Goal: Task Accomplishment & Management: Use online tool/utility

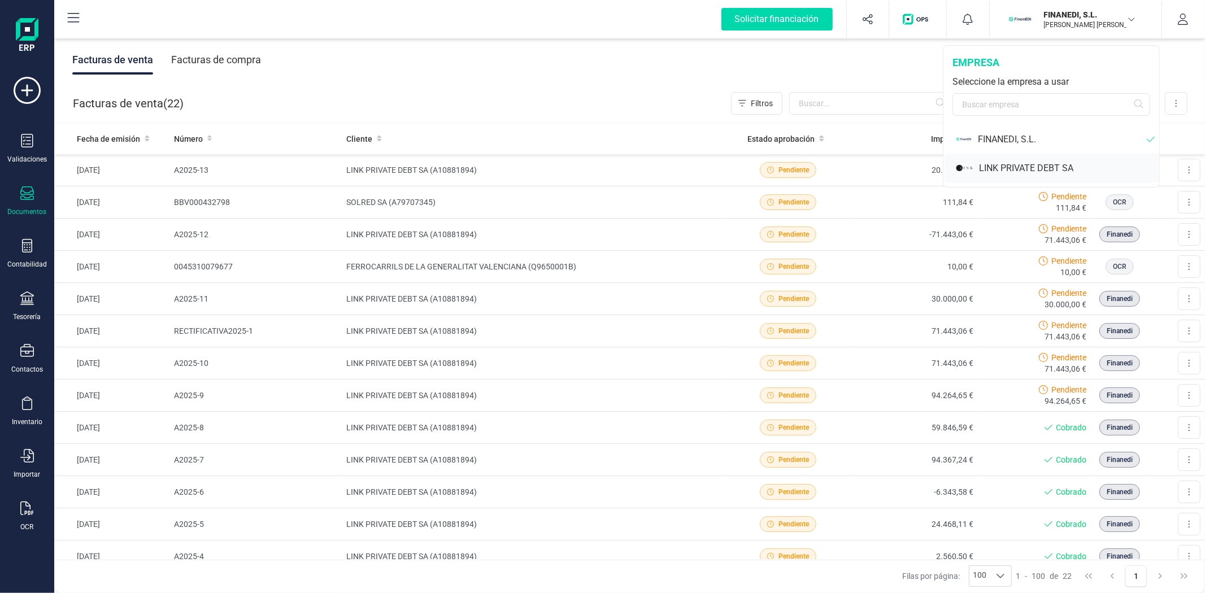
click at [1007, 164] on div "LINK PRIVATE DEBT SA" at bounding box center [1069, 169] width 180 height 14
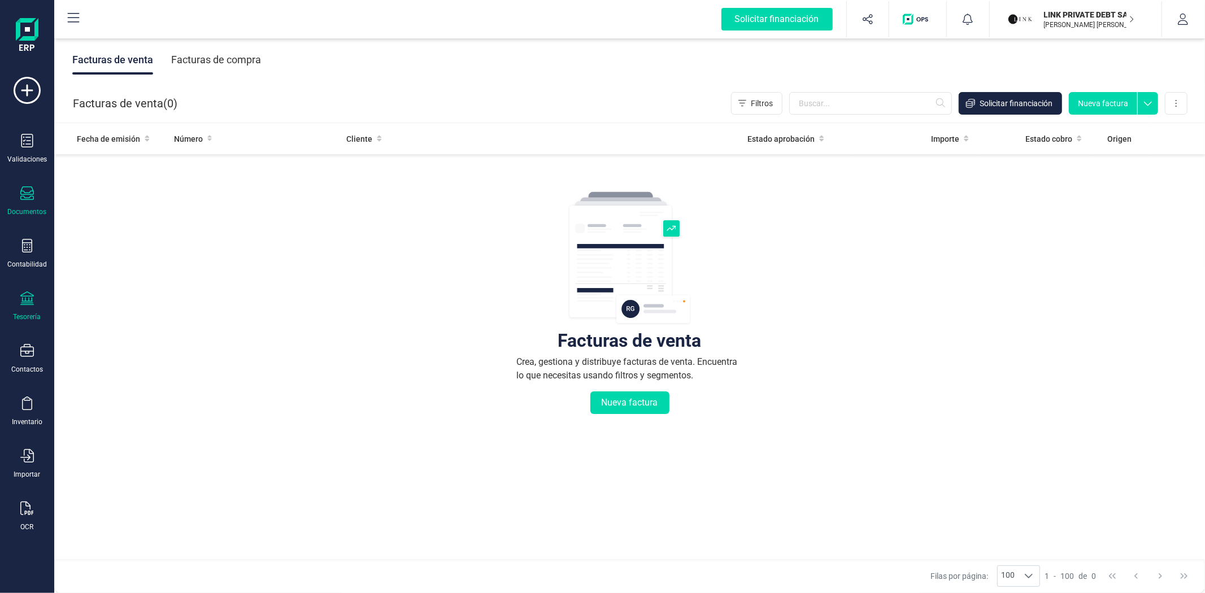
click at [32, 307] on div at bounding box center [27, 300] width 14 height 16
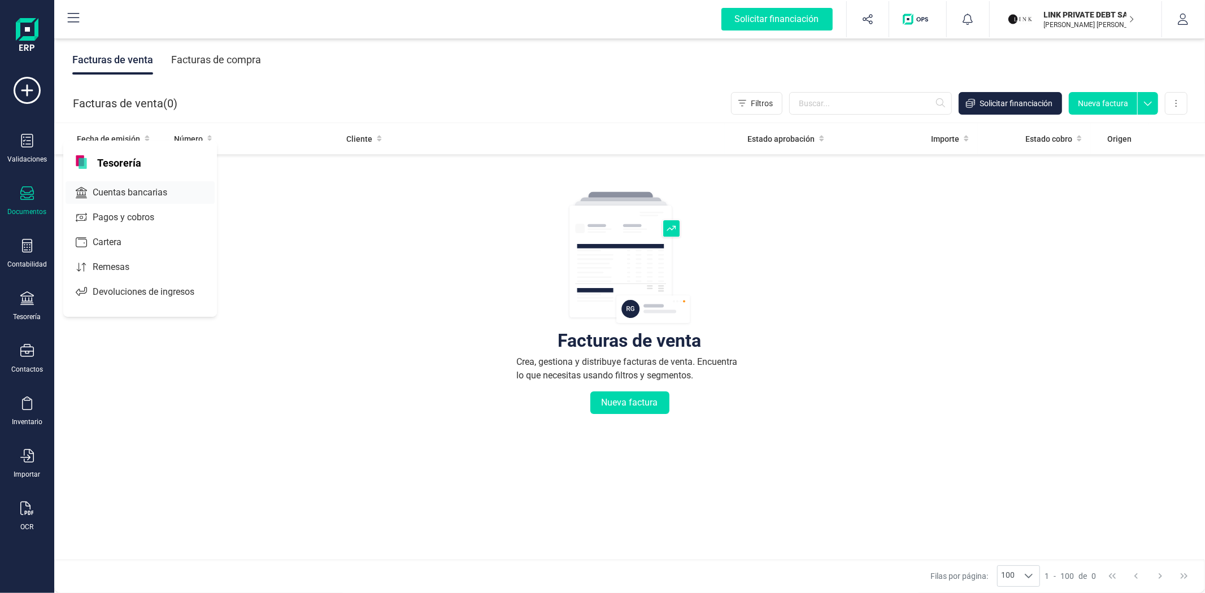
click at [137, 194] on span "Cuentas bancarias" at bounding box center [137, 193] width 99 height 14
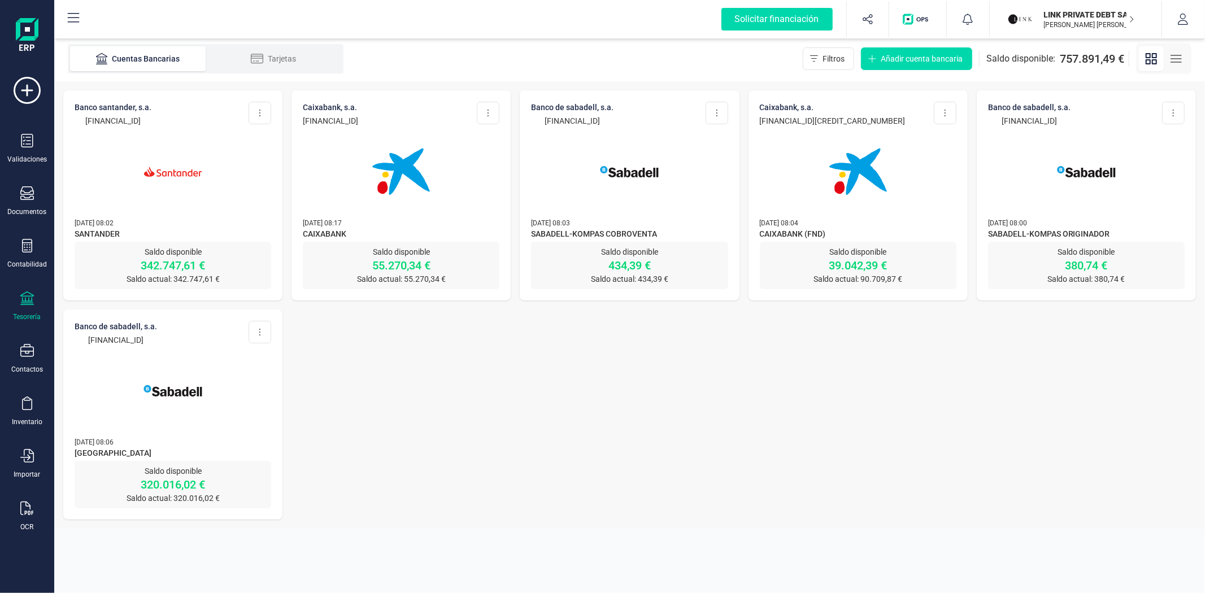
click at [137, 194] on img at bounding box center [172, 171] width 95 height 95
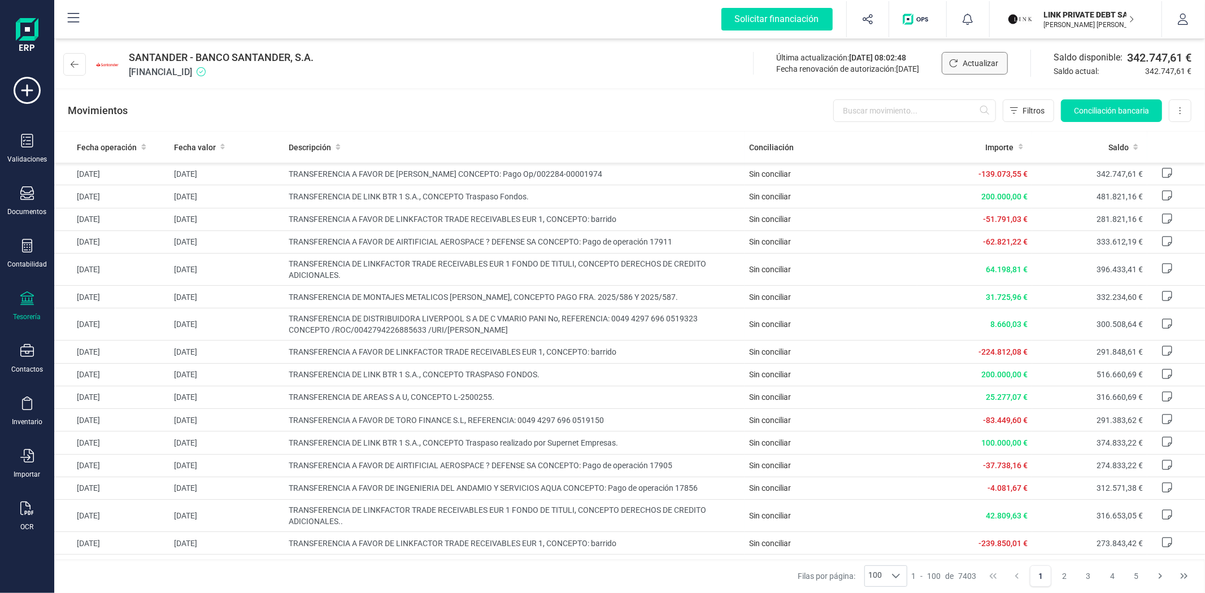
click at [955, 66] on icon "Actualizar" at bounding box center [953, 63] width 9 height 9
click at [609, 132] on th "Descripción" at bounding box center [514, 147] width 460 height 31
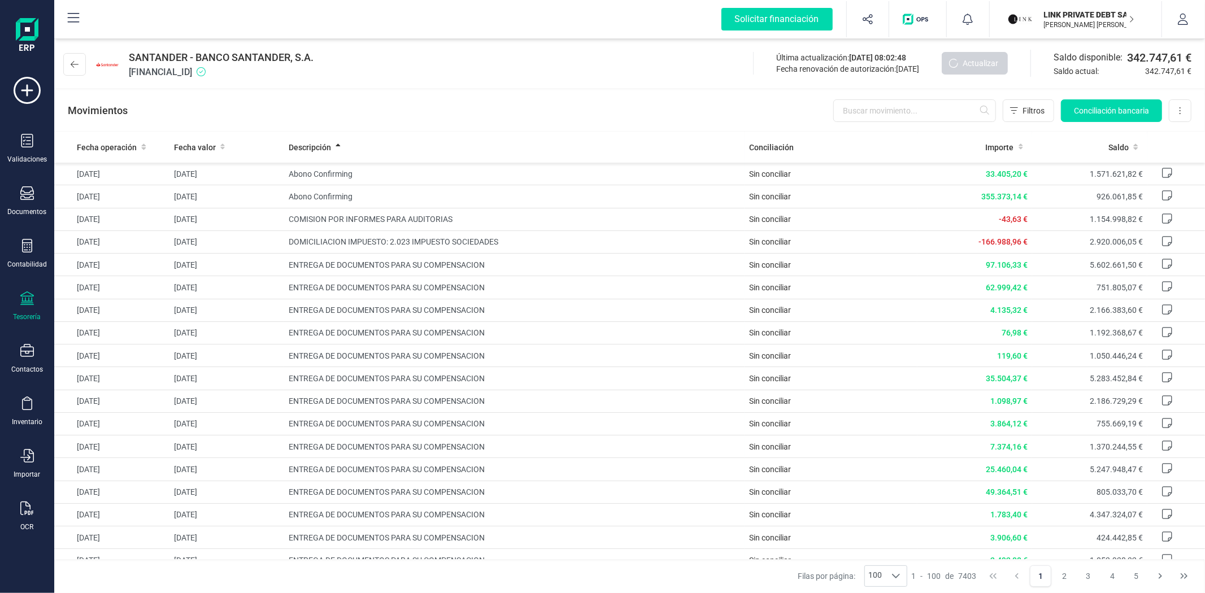
click at [508, 118] on div "Movimientos Filtros Conciliación bancaria Descargar Excel Eliminar cuenta" at bounding box center [629, 110] width 1151 height 41
click at [1083, 21] on p "[PERSON_NAME] [PERSON_NAME]" at bounding box center [1089, 24] width 90 height 9
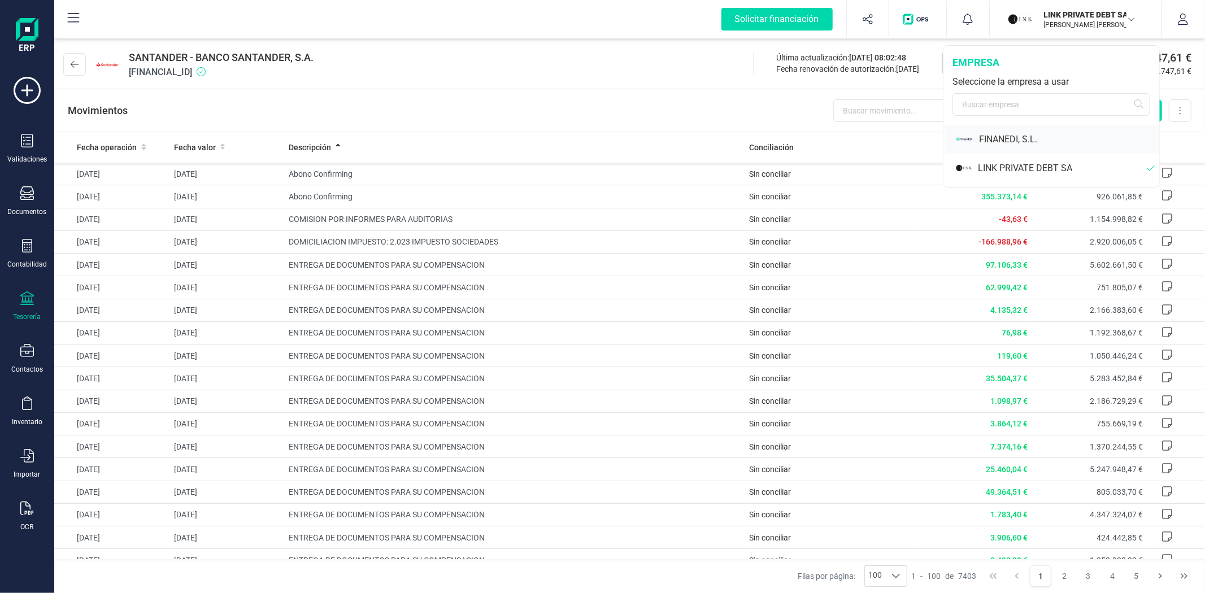
click at [1017, 142] on div "FINANEDI, S.L." at bounding box center [1069, 140] width 180 height 14
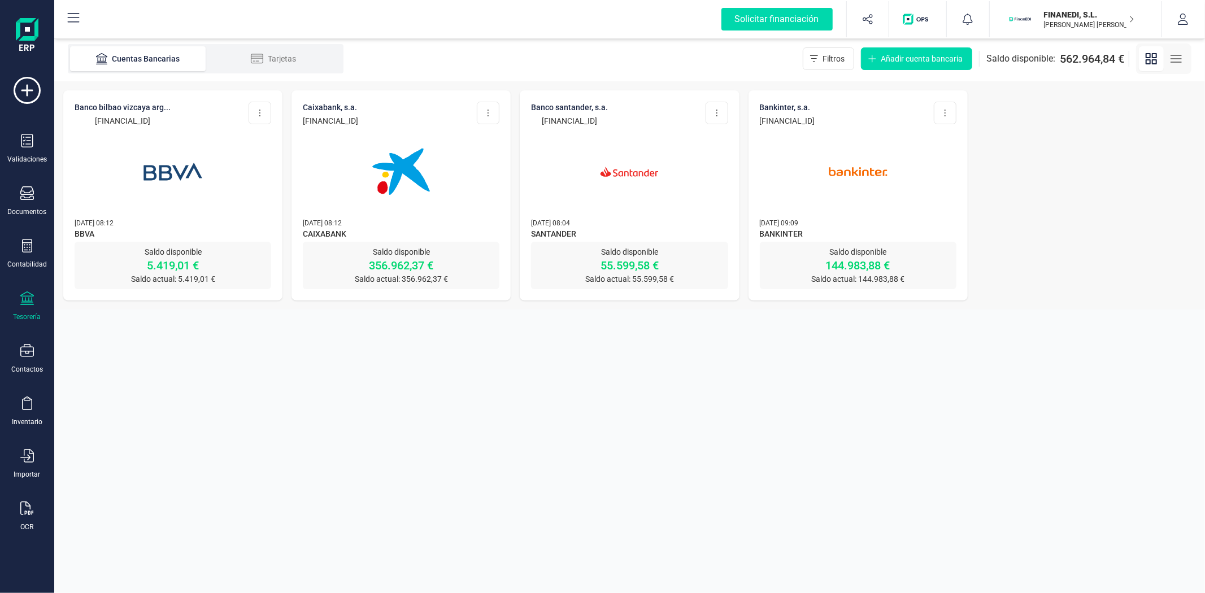
click at [625, 192] on img at bounding box center [629, 171] width 95 height 95
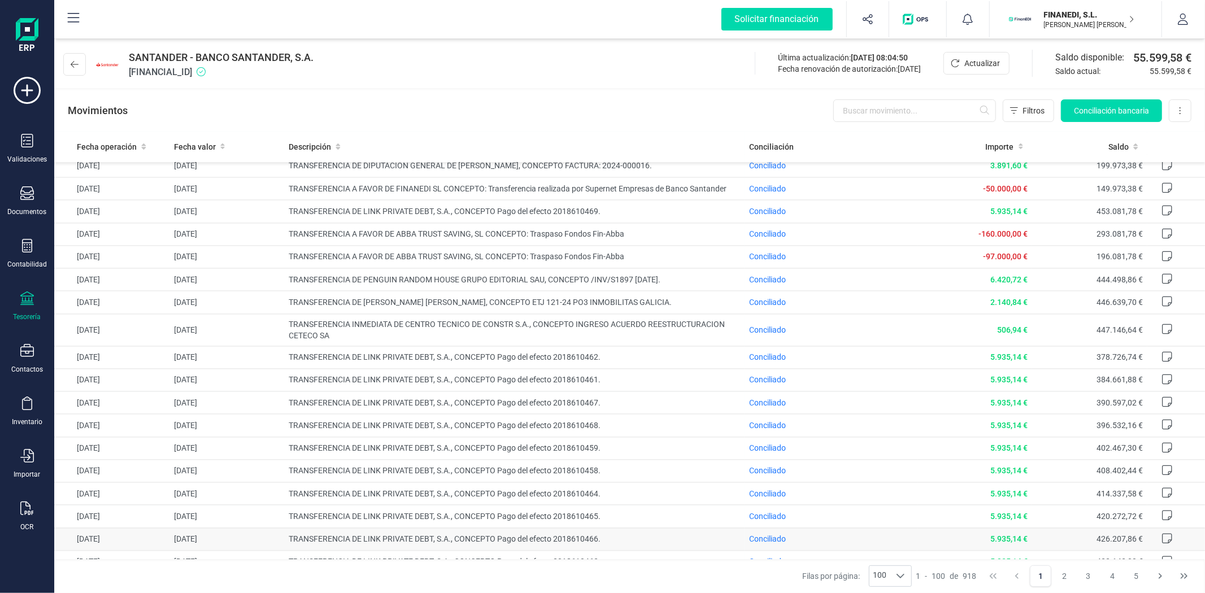
scroll to position [1861, 0]
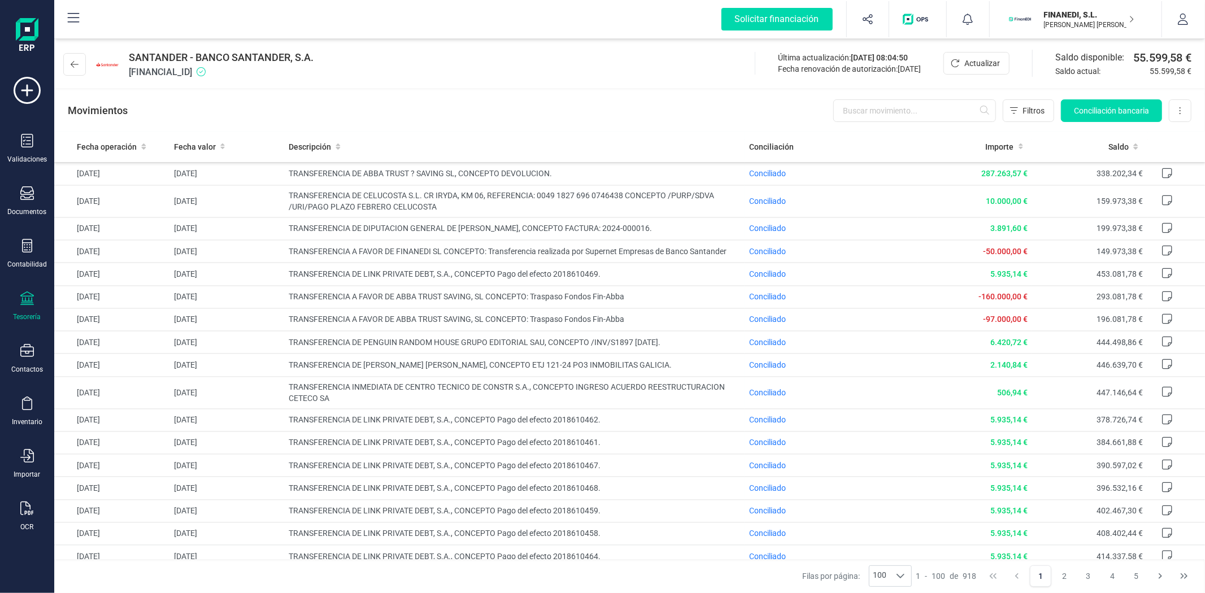
click at [1055, 26] on p "[PERSON_NAME] [PERSON_NAME]" at bounding box center [1089, 24] width 90 height 9
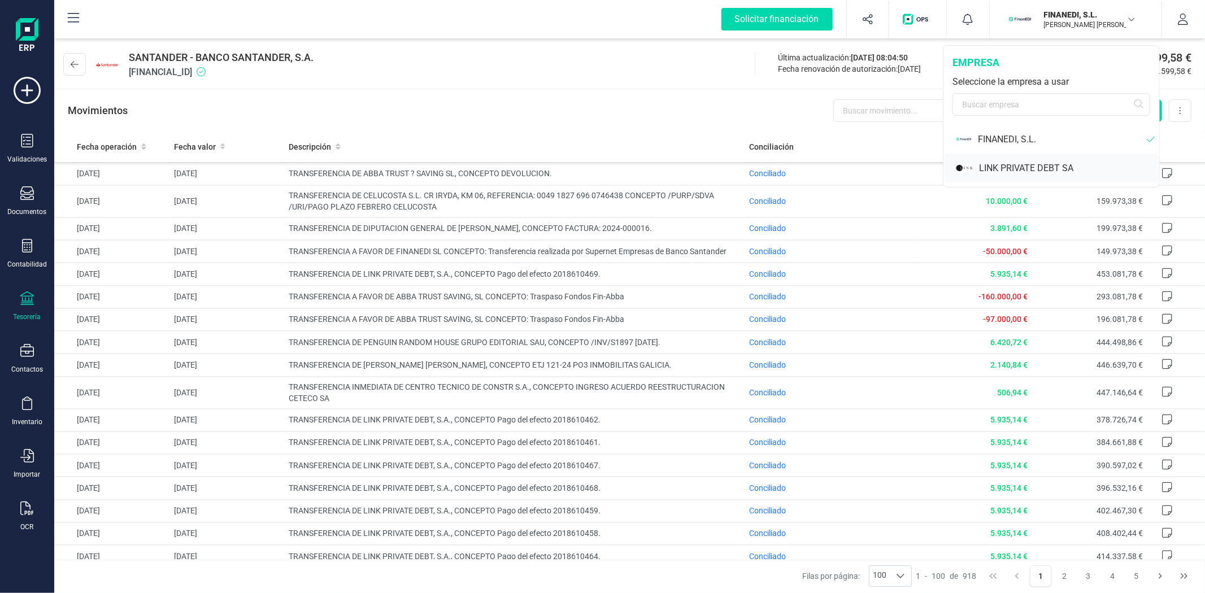
click at [1000, 172] on div "LINK PRIVATE DEBT SA" at bounding box center [1069, 169] width 180 height 14
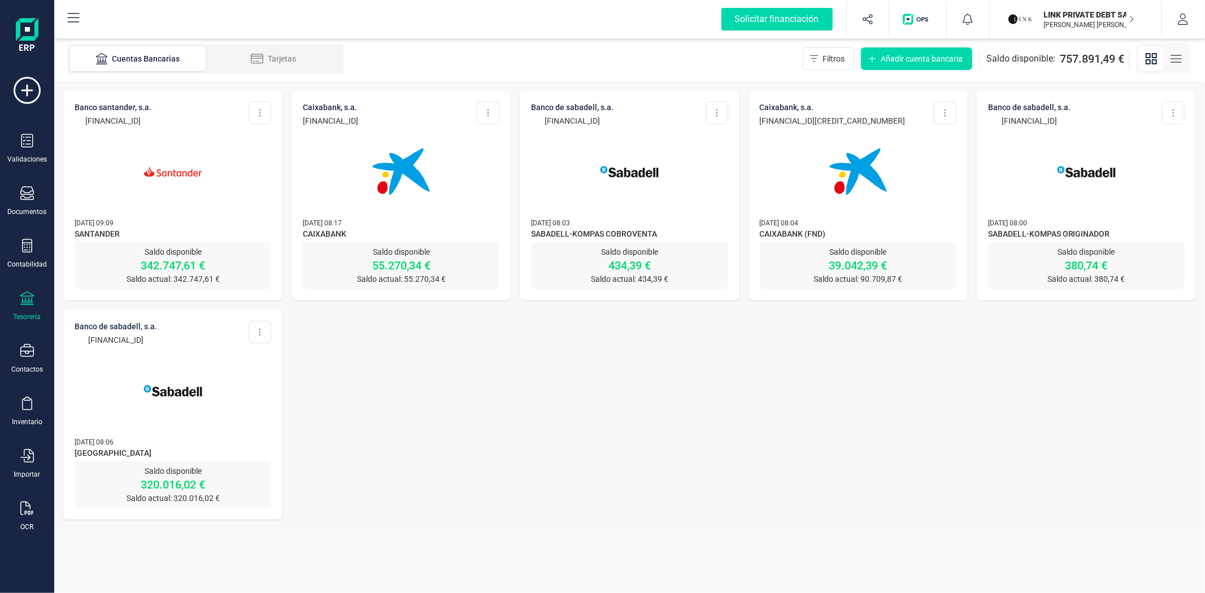
click at [167, 206] on img at bounding box center [172, 171] width 95 height 95
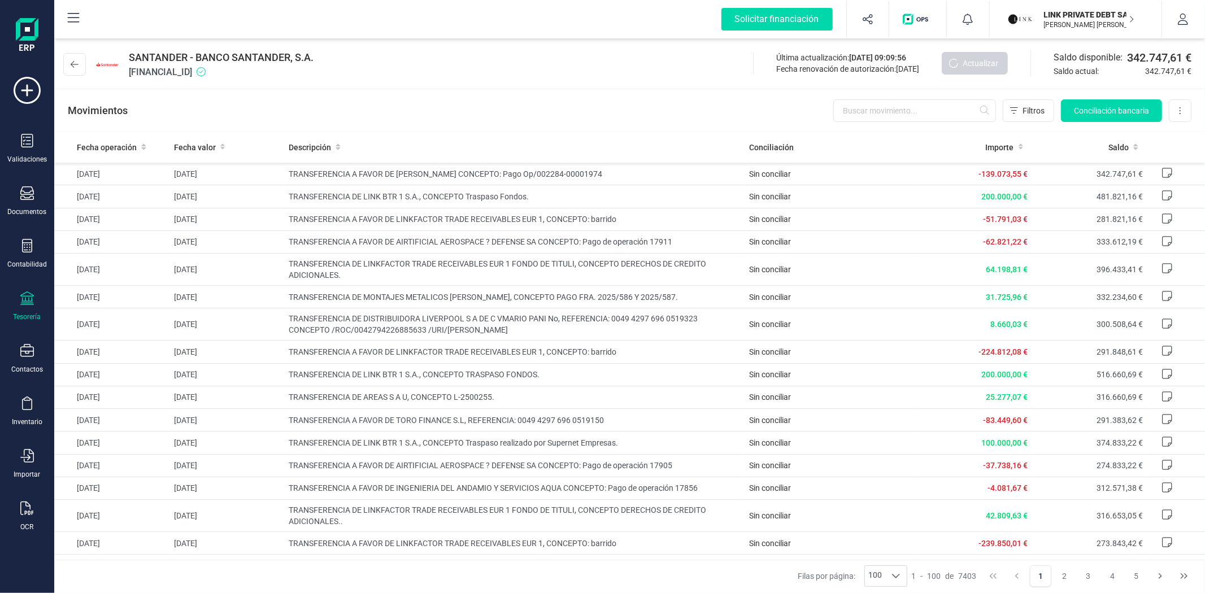
click at [511, 73] on div "SANTANDER - BANCO SANTANDER, S.A. [FINANCIAL_ID] Última actualización: [DATE] 0…" at bounding box center [629, 62] width 1151 height 52
click at [473, 108] on div "Movimientos Filtros Conciliación bancaria Descargar Excel Eliminar cuenta" at bounding box center [629, 110] width 1151 height 41
click at [509, 103] on div "Movimientos Filtros Conciliación bancaria Descargar Excel Eliminar cuenta" at bounding box center [629, 110] width 1151 height 41
click at [329, 114] on div "Movimientos Filtros Conciliación bancaria Descargar Excel Eliminar cuenta" at bounding box center [629, 110] width 1151 height 41
click at [503, 113] on div "Movimientos Filtros Conciliación bancaria Descargar Excel Eliminar cuenta" at bounding box center [629, 110] width 1151 height 41
